Goal: Answer question/provide support

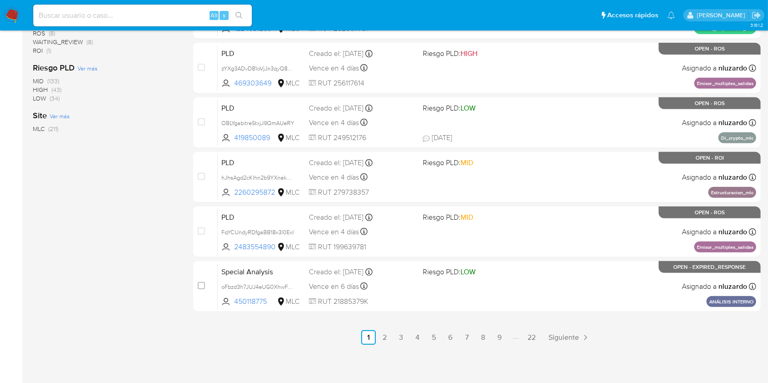
scroll to position [246, 0]
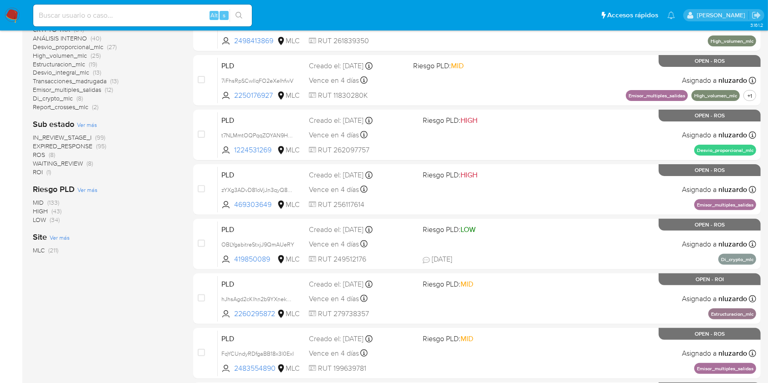
click at [38, 175] on span "ROI" at bounding box center [38, 172] width 10 height 9
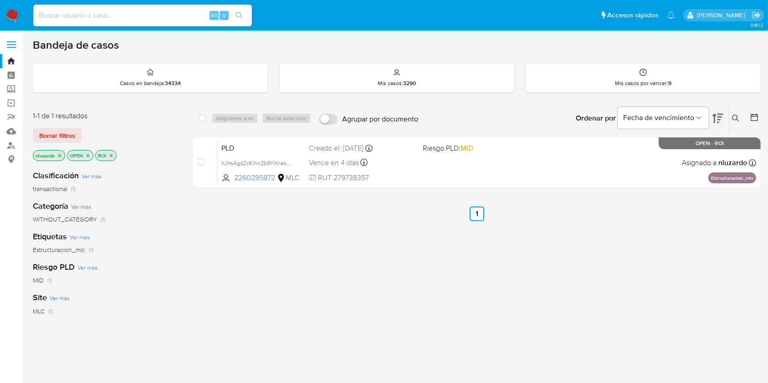
click at [337, 211] on ul "Anterior 1 Siguiente" at bounding box center [476, 214] width 567 height 15
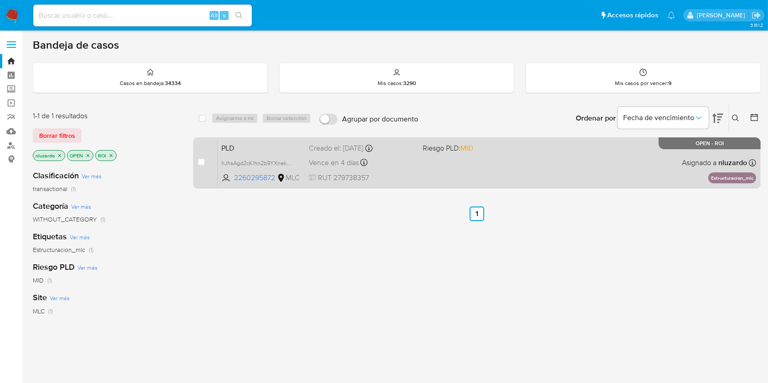
click at [426, 169] on div "PLD hJhsAgd2cKlhn2b9YXnekAQs 2260295872 MLC Riesgo PLD: MID Creado el: 12/07/20…" at bounding box center [487, 163] width 538 height 46
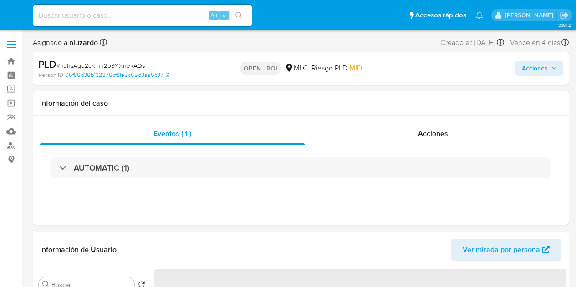
select select "10"
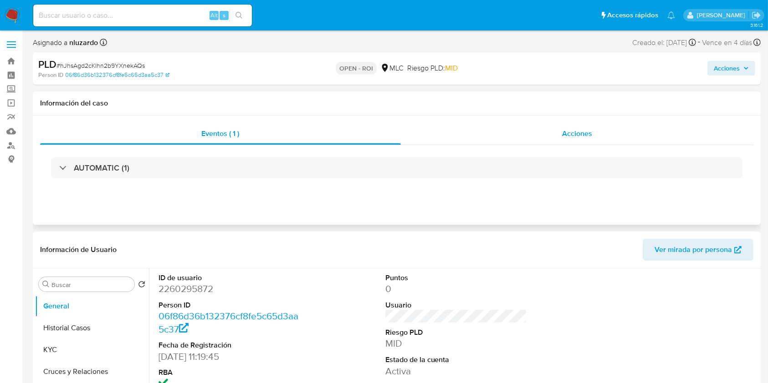
click at [554, 127] on div "Acciones" at bounding box center [577, 134] width 353 height 22
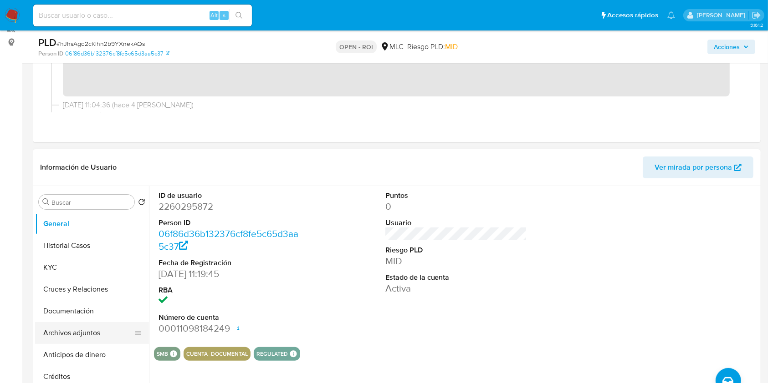
scroll to position [121, 0]
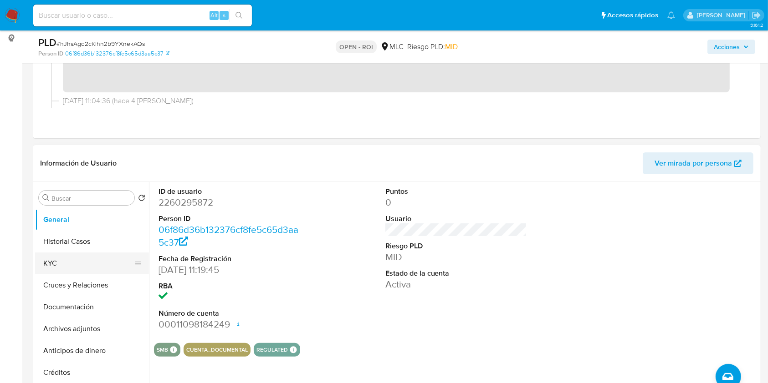
click at [76, 261] on button "KYC" at bounding box center [88, 264] width 107 height 22
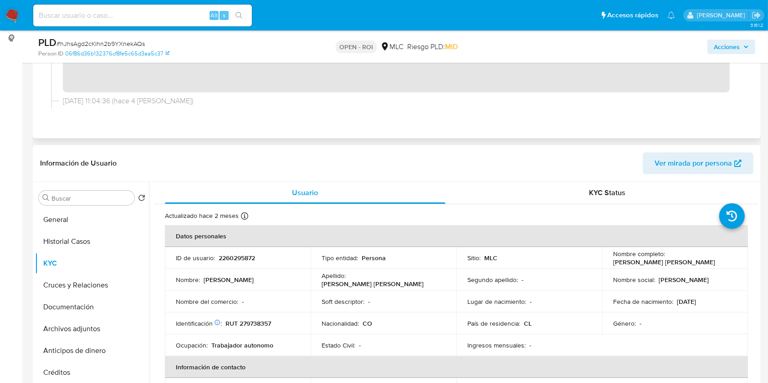
click at [209, 119] on div "Eventos ( 1 ) Acciones" at bounding box center [397, 50] width 728 height 176
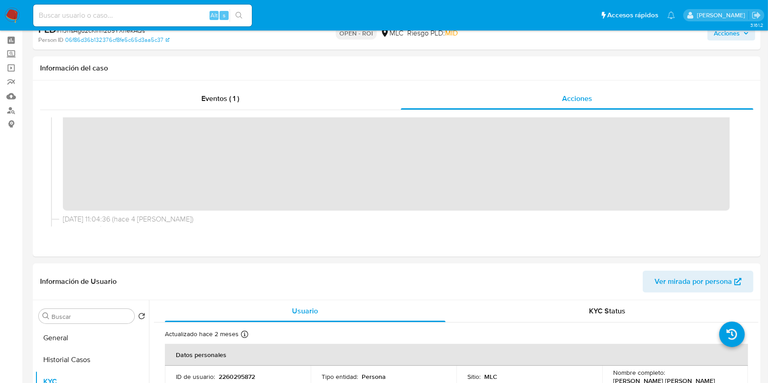
scroll to position [0, 0]
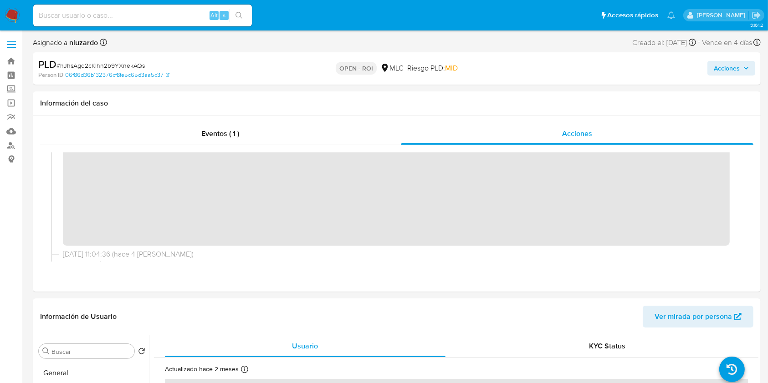
click at [576, 82] on div "PLD # hJhsAgd2cKlhn2b9YXnekAQs Person ID 06f86d36b132376cf8fe5c65d3aa5c37 OPEN …" at bounding box center [397, 68] width 728 height 32
click at [576, 75] on span "Acciones" at bounding box center [727, 68] width 26 height 15
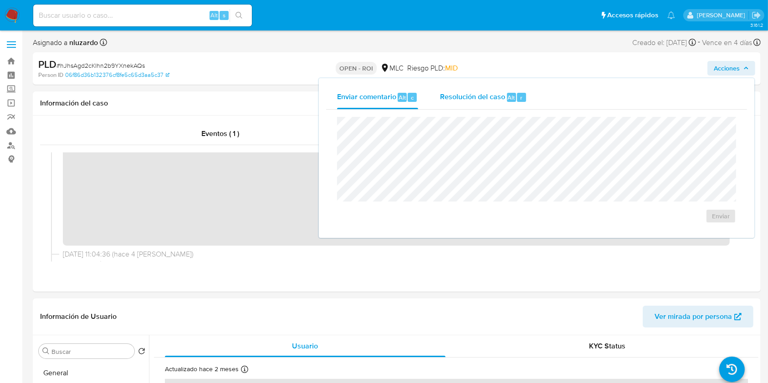
click at [495, 103] on div "Resolución del caso Alt r" at bounding box center [483, 98] width 87 height 24
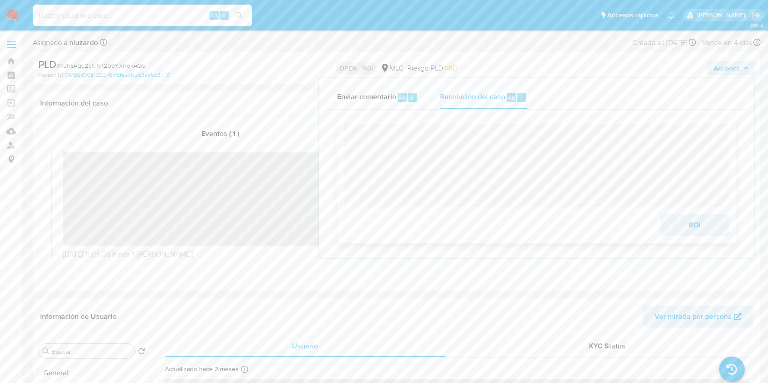
click at [576, 233] on span "ROI" at bounding box center [694, 225] width 45 height 20
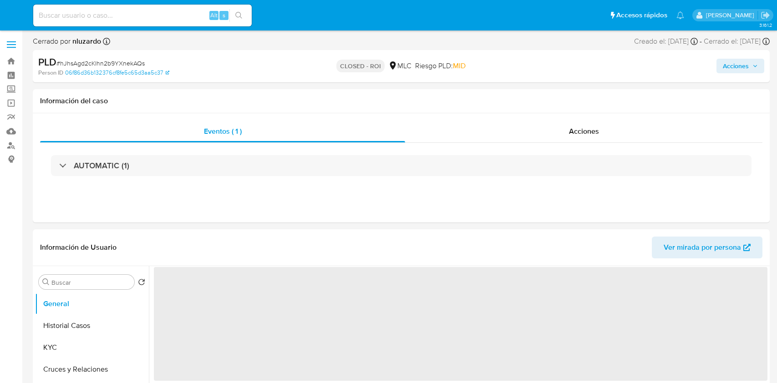
select select "10"
